Goal: Task Accomplishment & Management: Complete application form

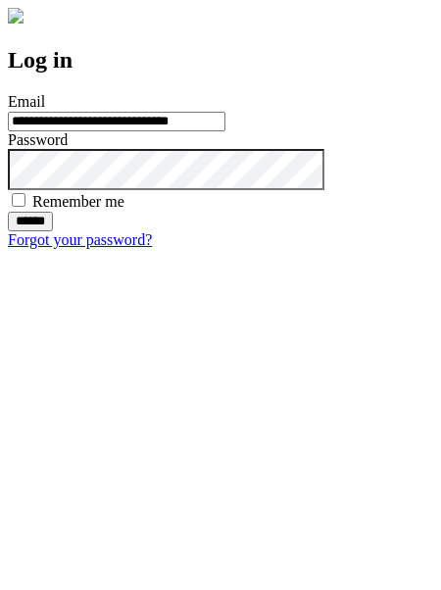
type input "**********"
click at [53, 231] on input "******" at bounding box center [30, 222] width 45 height 20
